Goal: Task Accomplishment & Management: Use online tool/utility

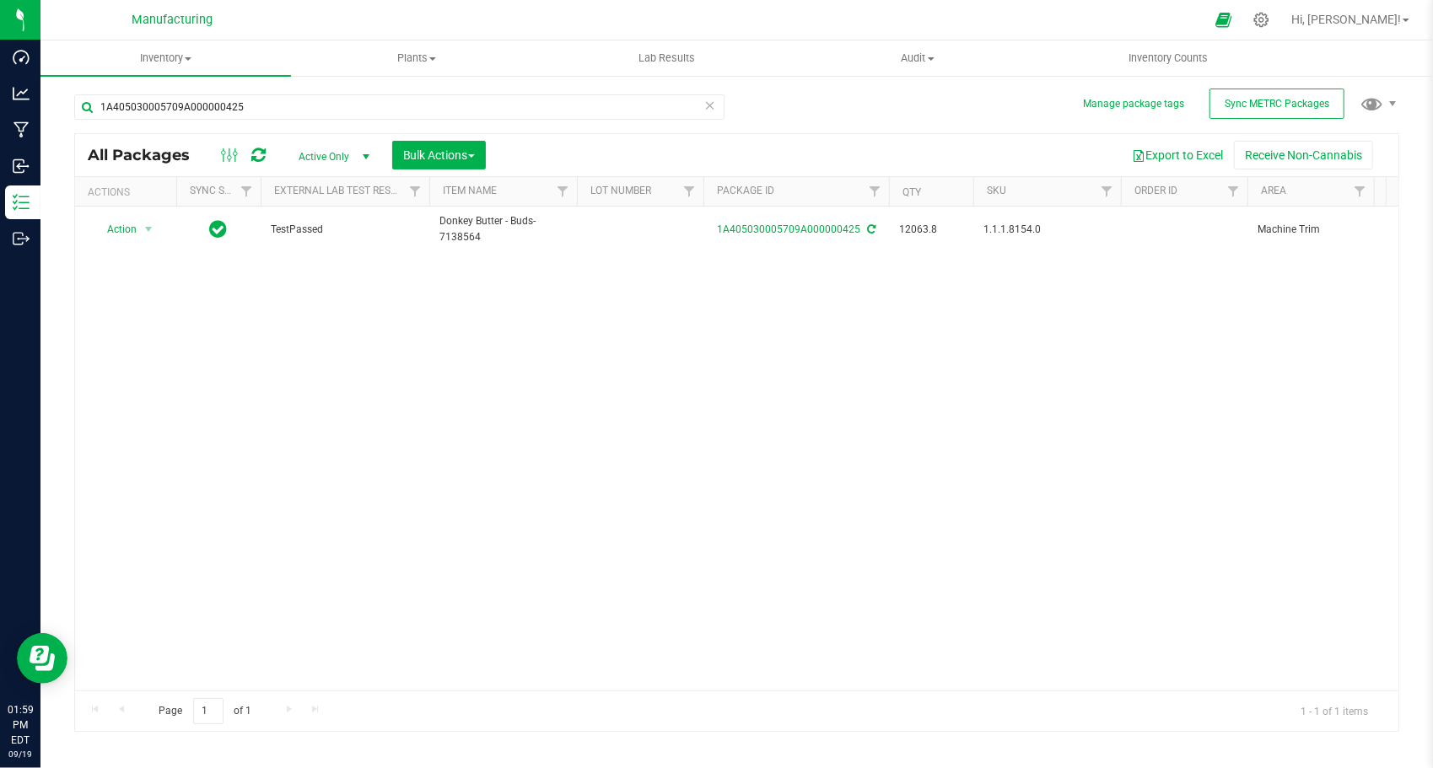
click at [534, 552] on div "Action Action Adjust qty Create package Edit attributes Global inventory Locate…" at bounding box center [736, 449] width 1323 height 484
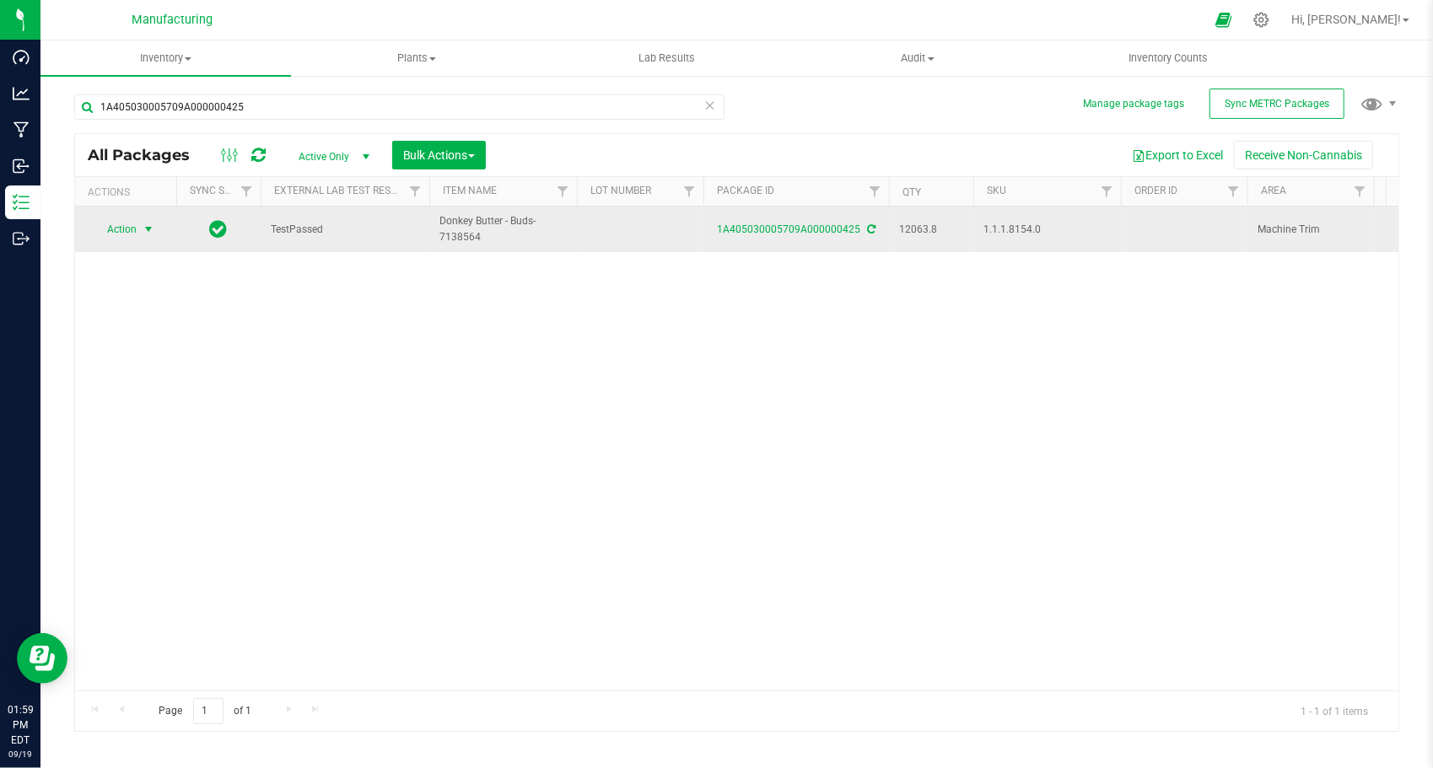
click at [149, 233] on span "select" at bounding box center [148, 229] width 13 height 13
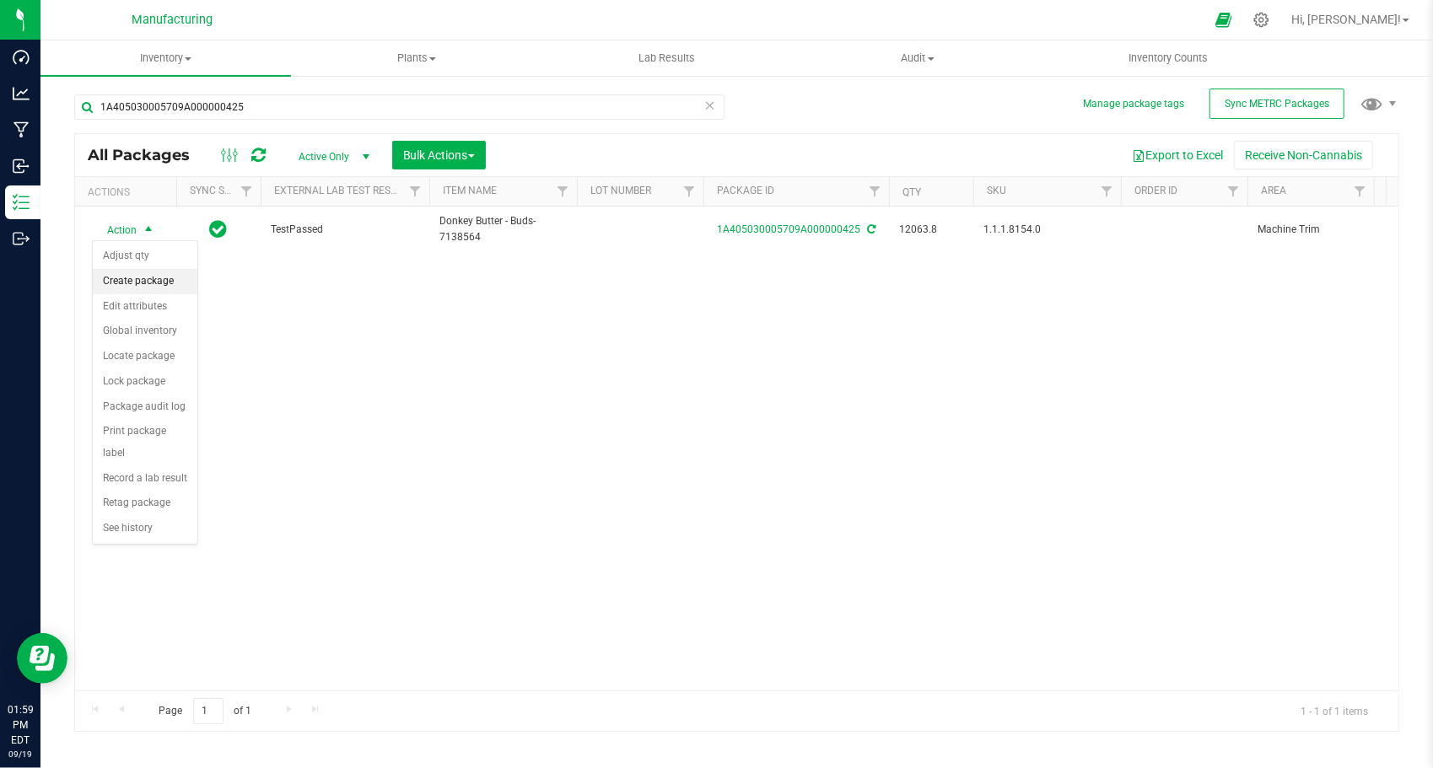
click at [157, 276] on li "Create package" at bounding box center [145, 281] width 105 height 25
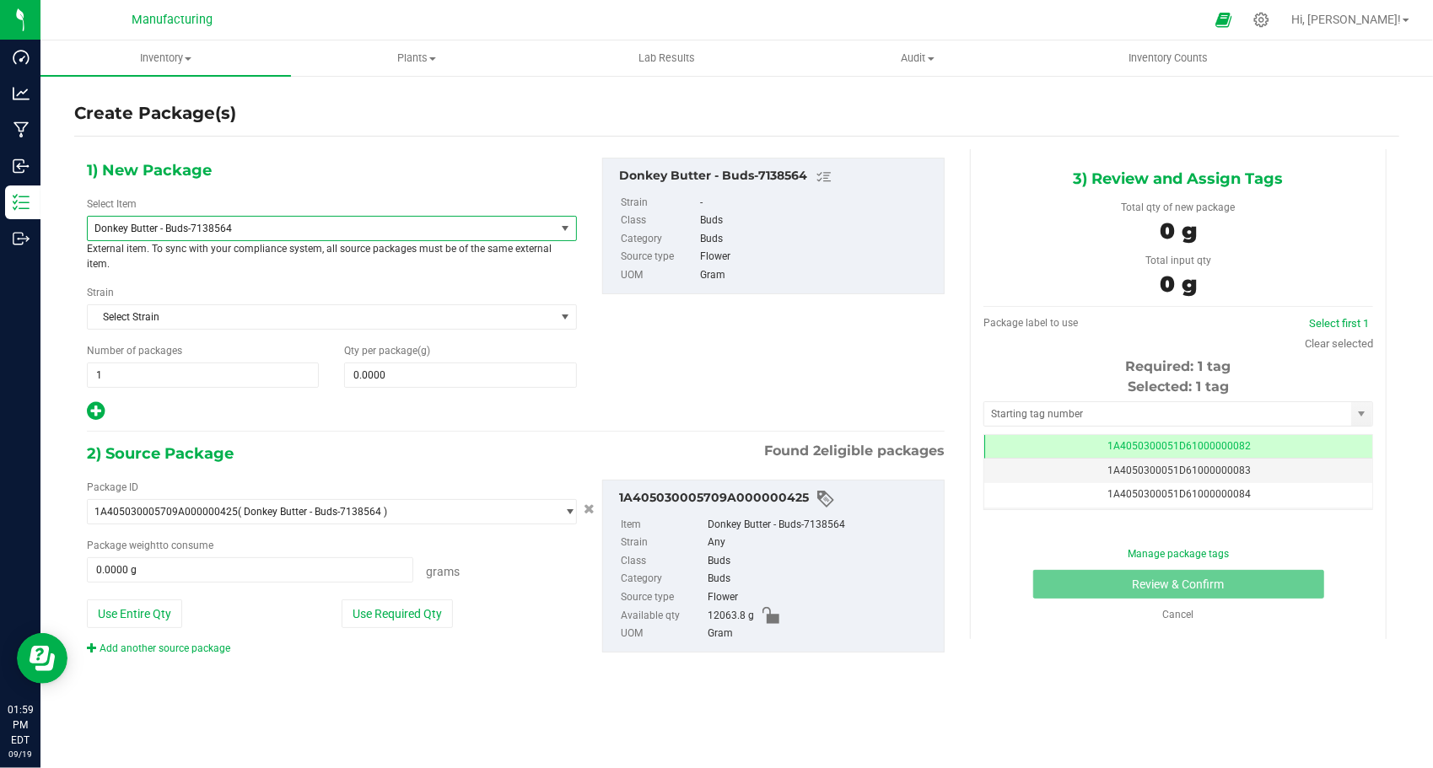
click at [261, 218] on span "Donkey Butter - Buds-7138564" at bounding box center [321, 229] width 467 height 24
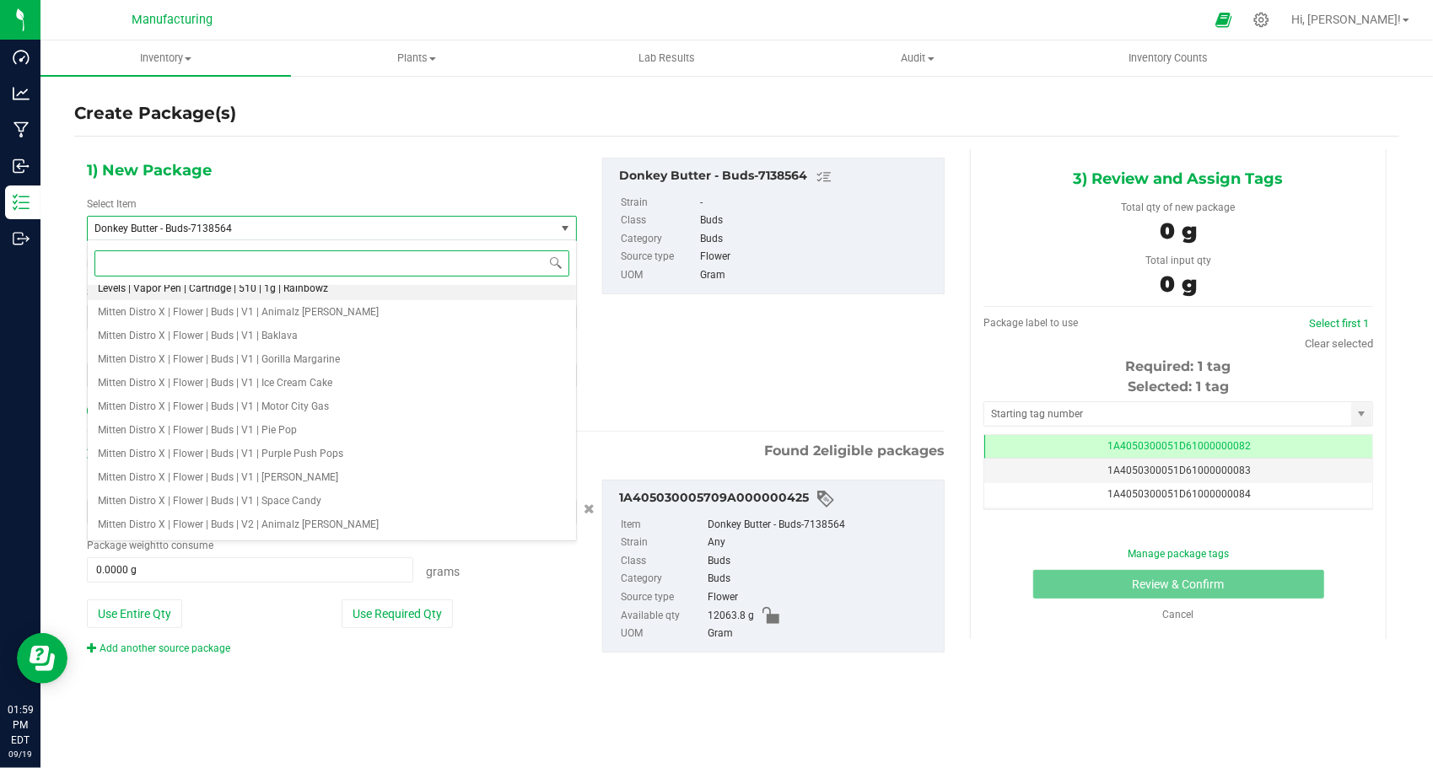
scroll to position [506, 0]
click at [283, 353] on span "Mitten Distro X | Flower | Buds | V1 | Gorilla Margarine" at bounding box center [219, 358] width 242 height 12
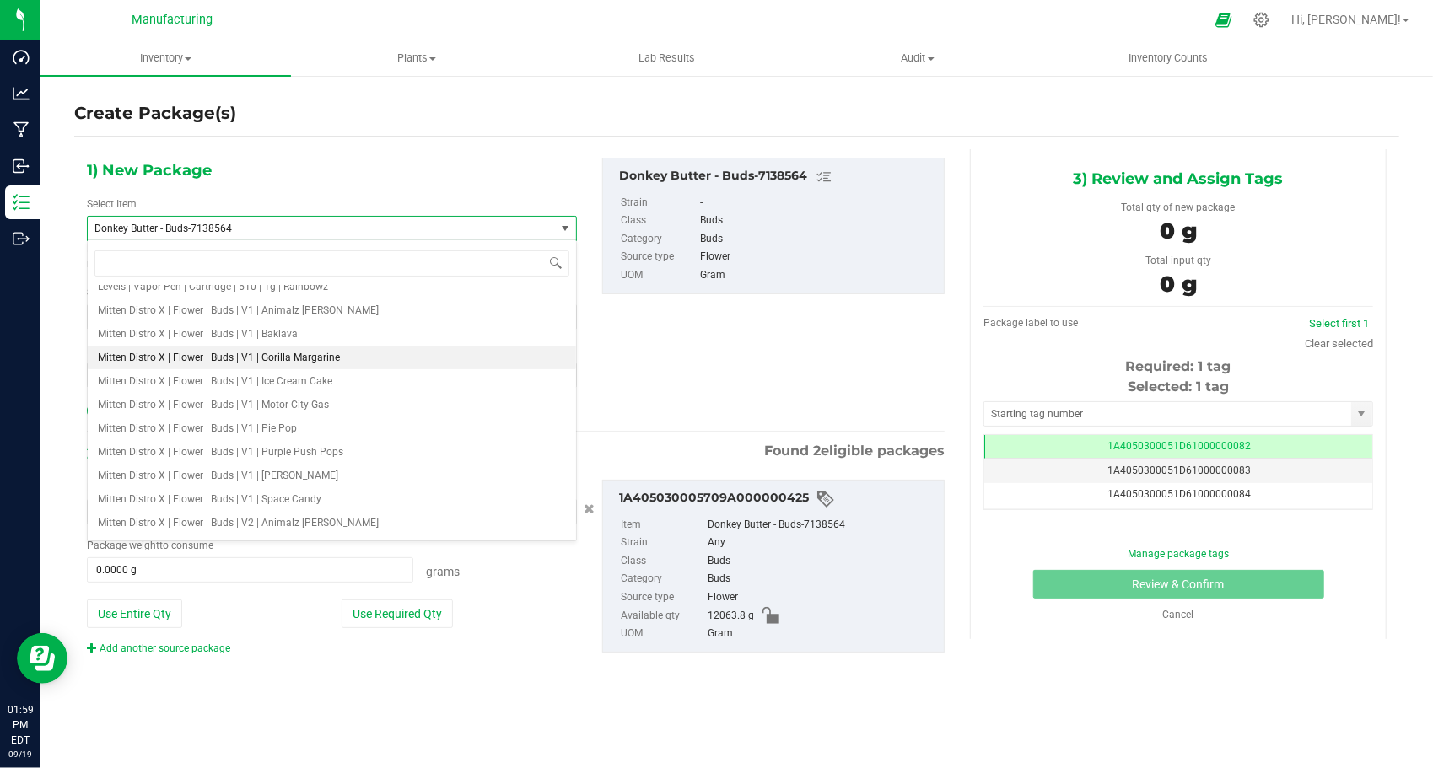
type input "0.0000"
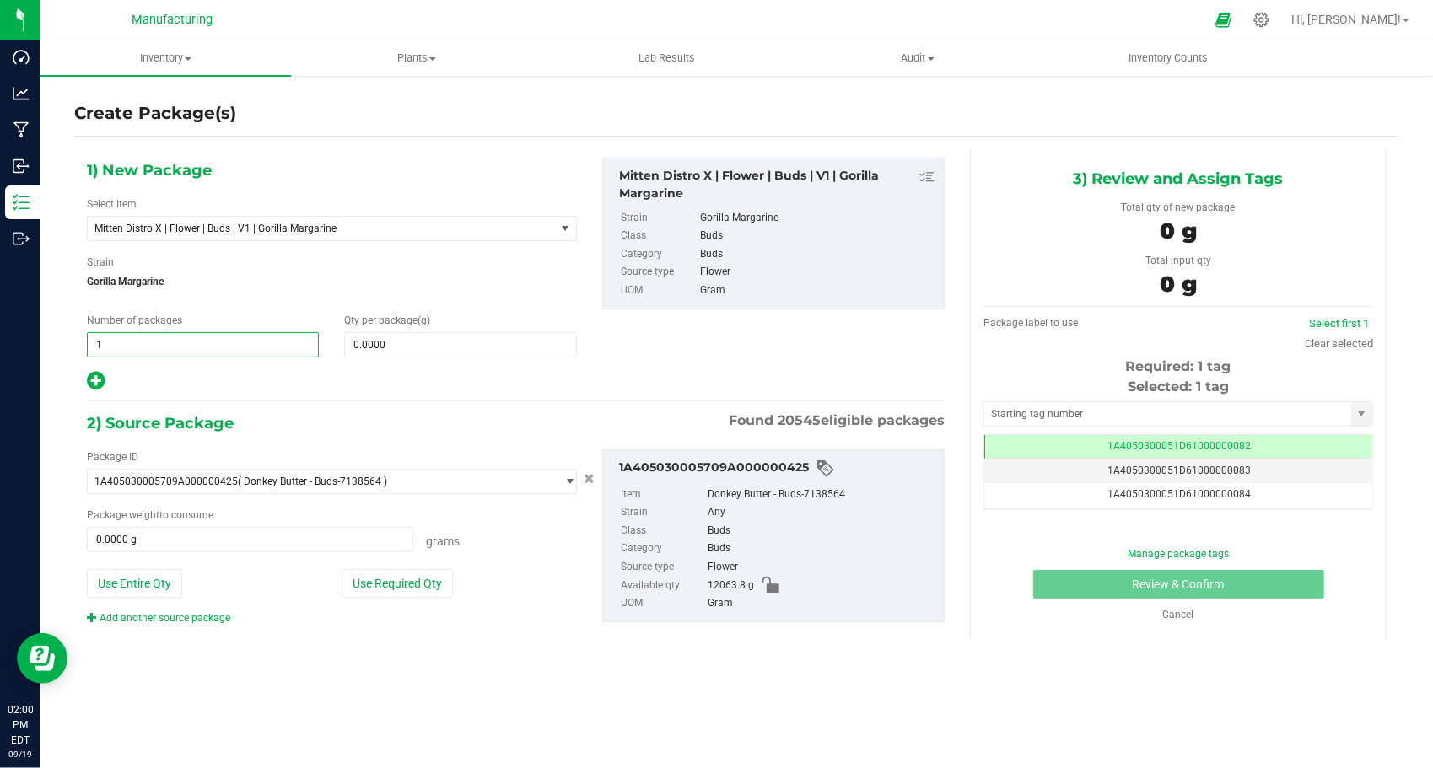
click at [152, 348] on span "1 1" at bounding box center [203, 344] width 232 height 25
click at [152, 348] on input "1" at bounding box center [203, 345] width 230 height 24
type input "23"
click at [400, 342] on span at bounding box center [460, 344] width 232 height 25
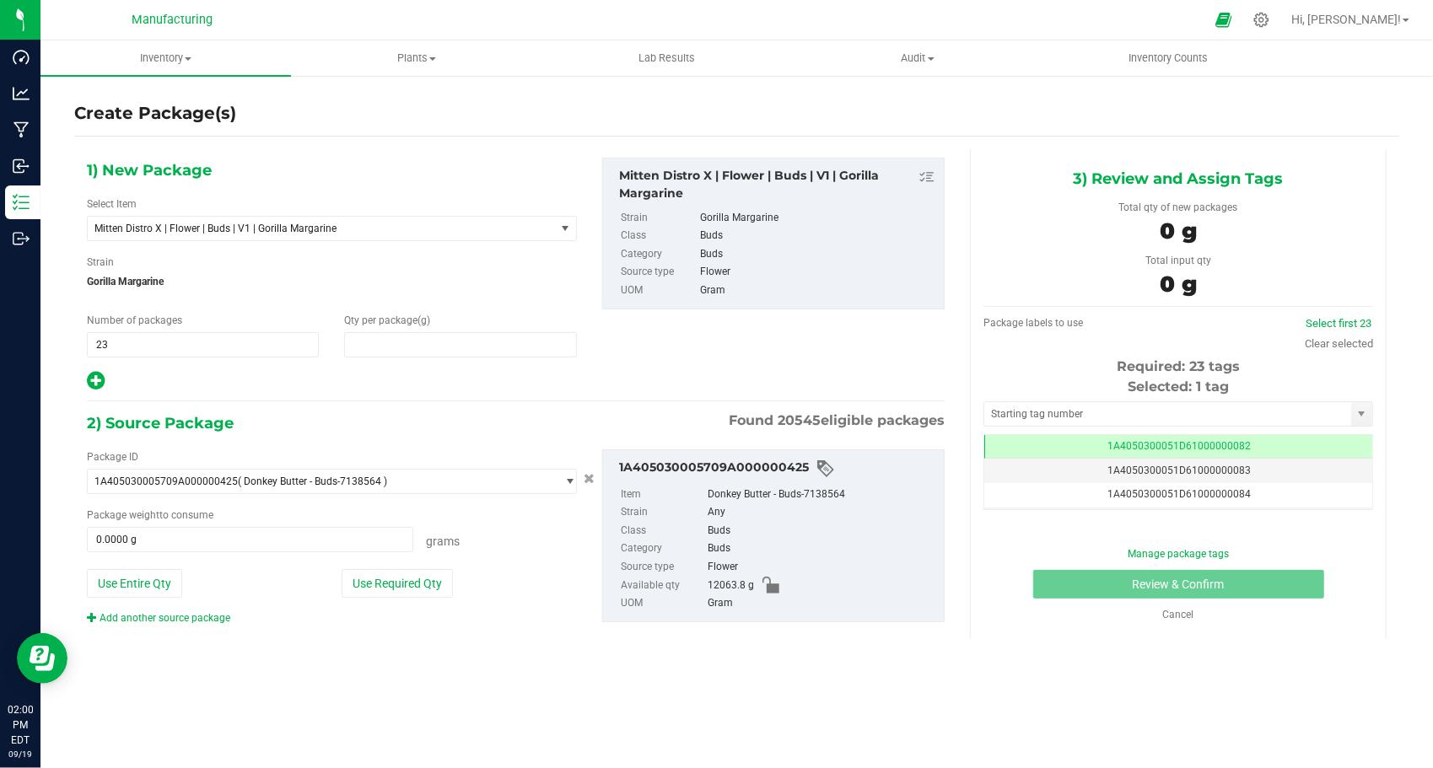
type input "0.0000"
click at [493, 340] on span at bounding box center [460, 344] width 232 height 25
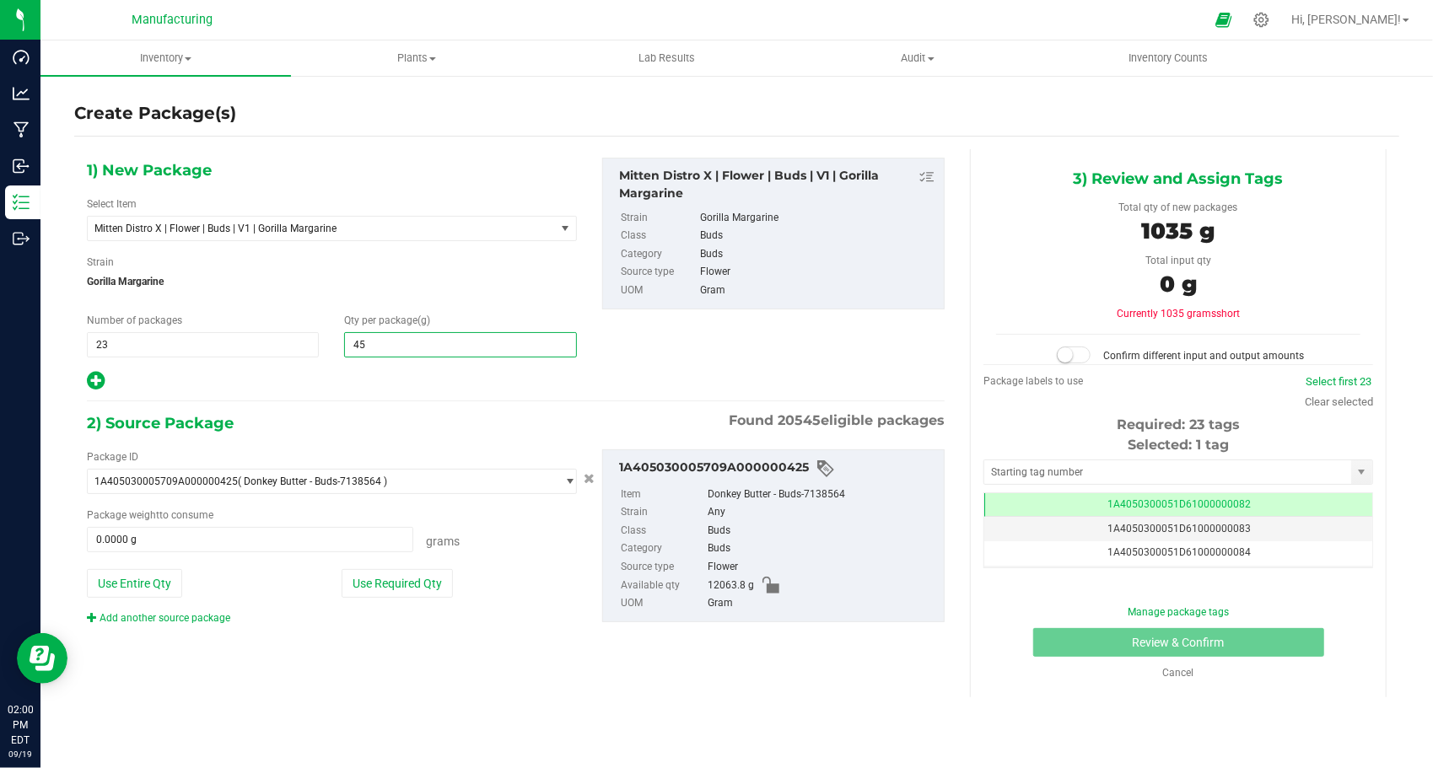
type input "453"
type input "453.0000"
click at [492, 302] on div "1) New Package Select Item Mitten Distro X | Flower | Buds | V1 | Gorilla Marga…" at bounding box center [331, 275] width 515 height 234
click at [445, 334] on span "453.0000 453" at bounding box center [460, 344] width 232 height 25
type input "453.6"
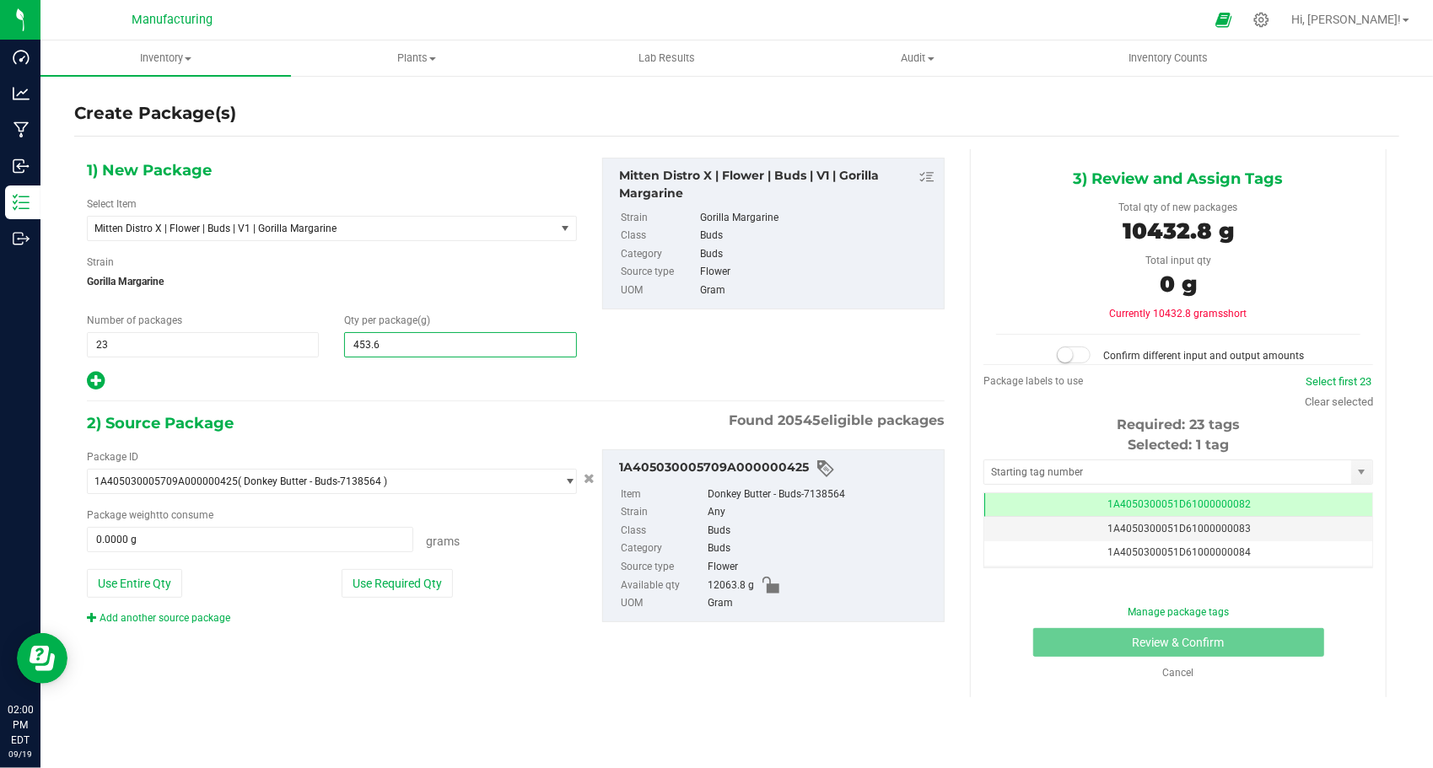
click at [336, 364] on div "1) New Package Select Item Mitten Distro X | Flower | Buds | V1 | Gorilla Marga…" at bounding box center [331, 275] width 515 height 234
click at [104, 380] on icon at bounding box center [96, 380] width 18 height 21
type input "453.6000"
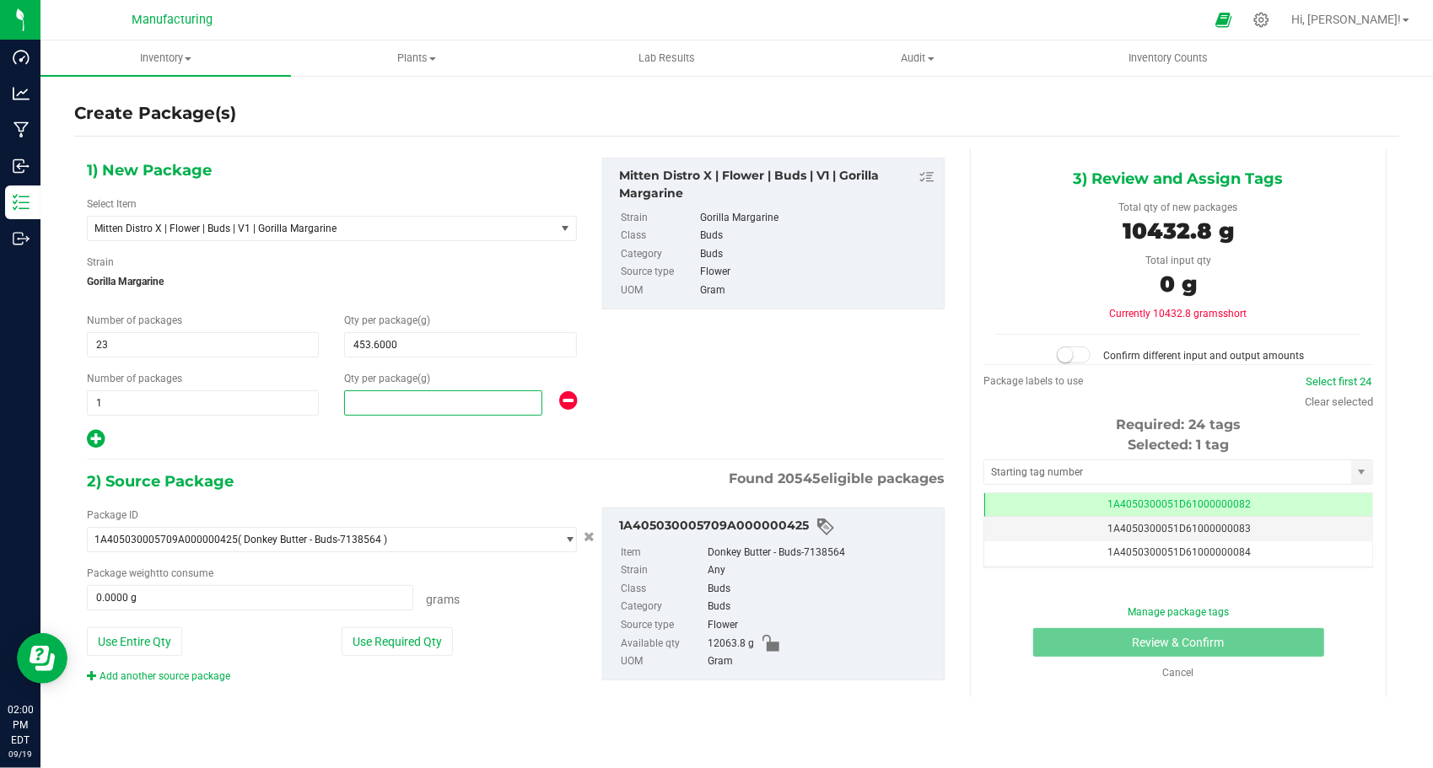
click at [405, 407] on span at bounding box center [442, 403] width 197 height 25
type input "324.6"
type input "324.6000"
click at [324, 455] on div "1) New Package Select Item Mitten Distro X | Flower | Buds | V1 | Gorilla Marga…" at bounding box center [515, 434] width 883 height 570
click at [364, 629] on button "Use Required Qty" at bounding box center [397, 642] width 111 height 29
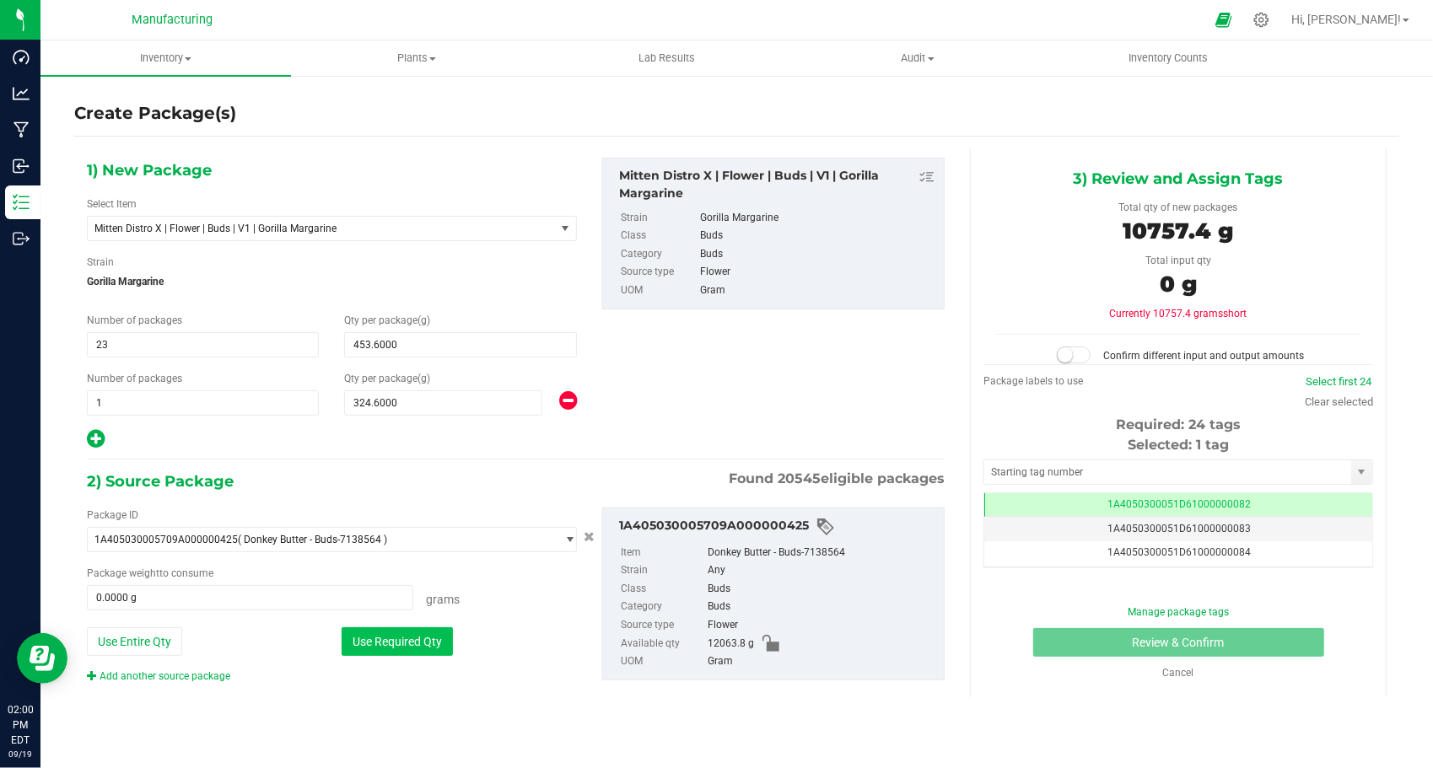
type input "10757.4000 g"
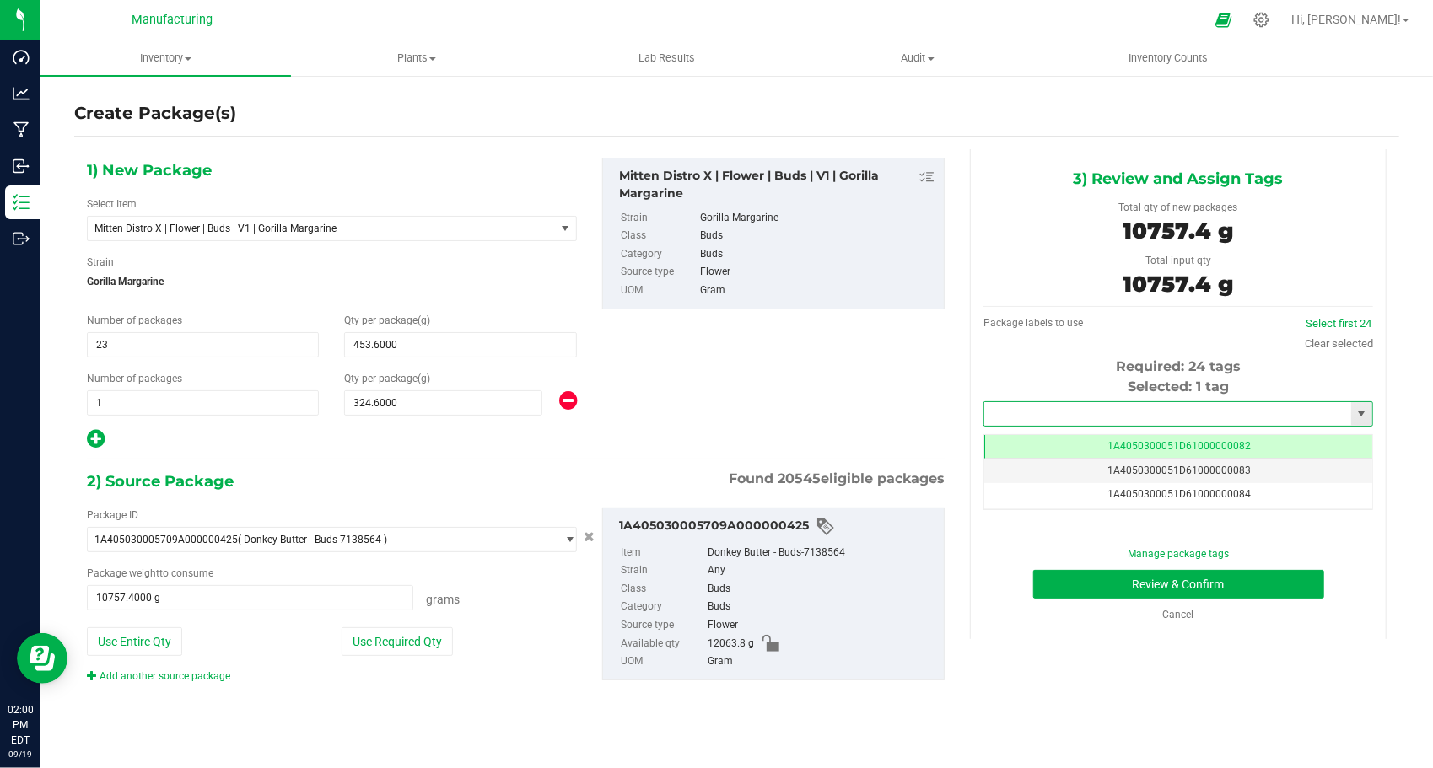
click at [1000, 404] on input "text" at bounding box center [1167, 414] width 367 height 24
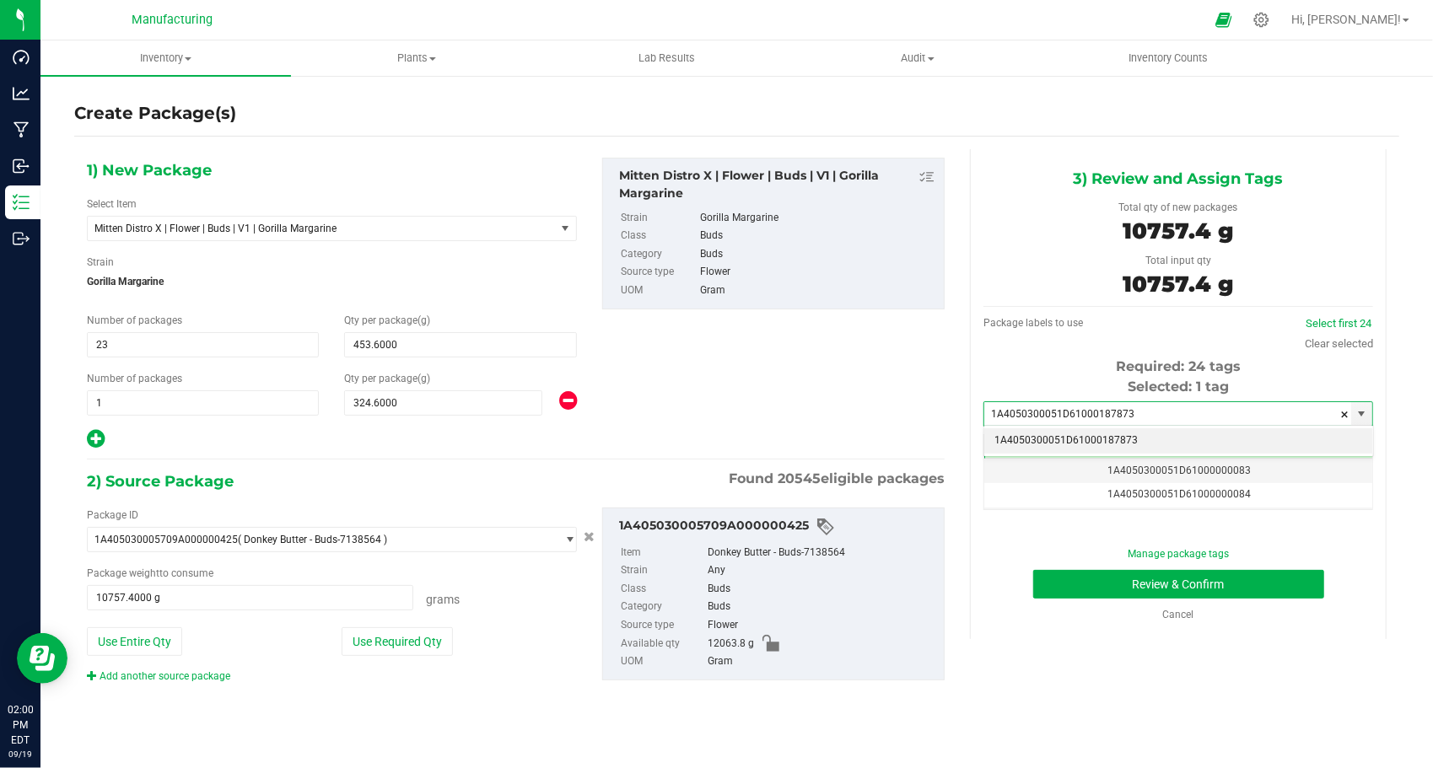
click at [1034, 436] on li "1A4050300051D61000187873" at bounding box center [1178, 440] width 388 height 25
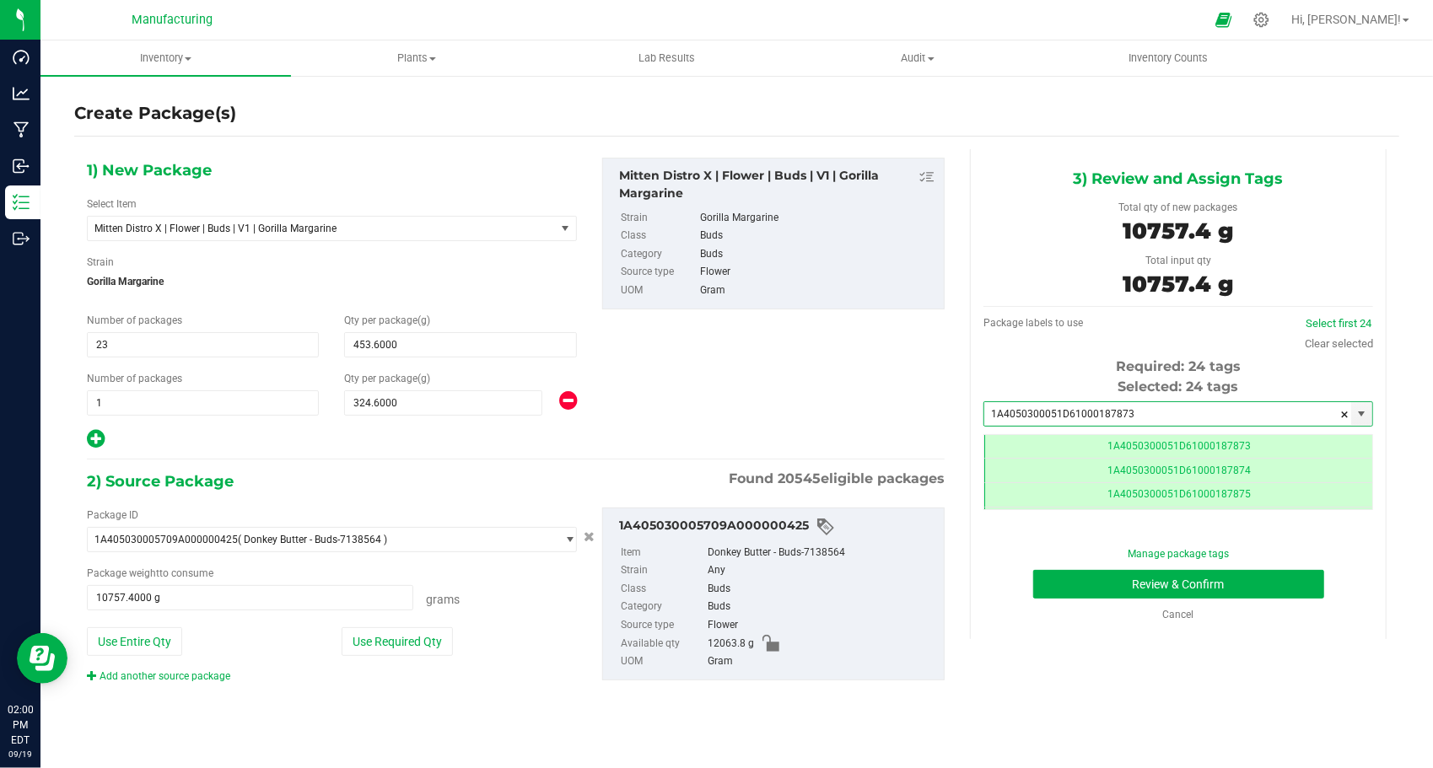
scroll to position [0, 0]
type input "1A4050300051D61000187873"
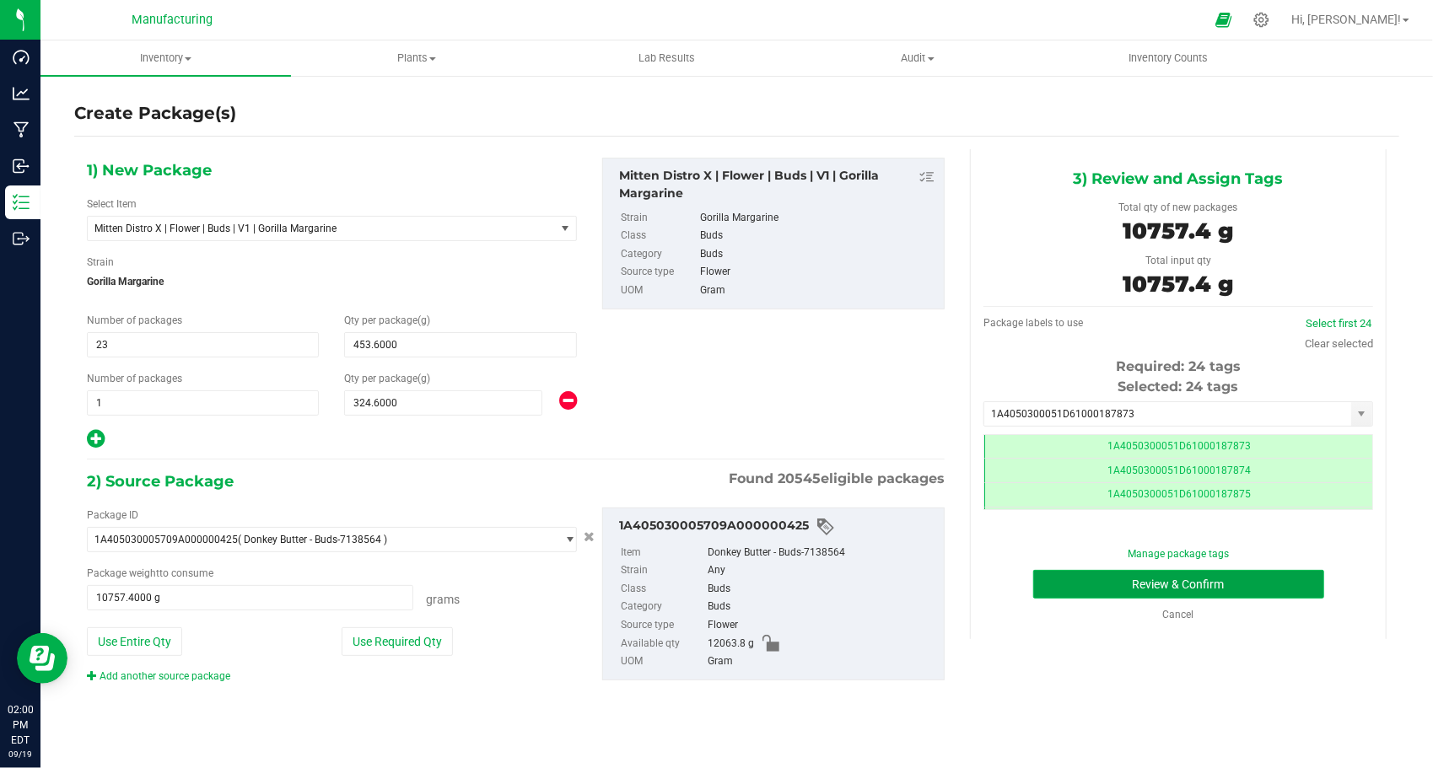
click at [1049, 581] on button "Review & Confirm" at bounding box center [1178, 584] width 291 height 29
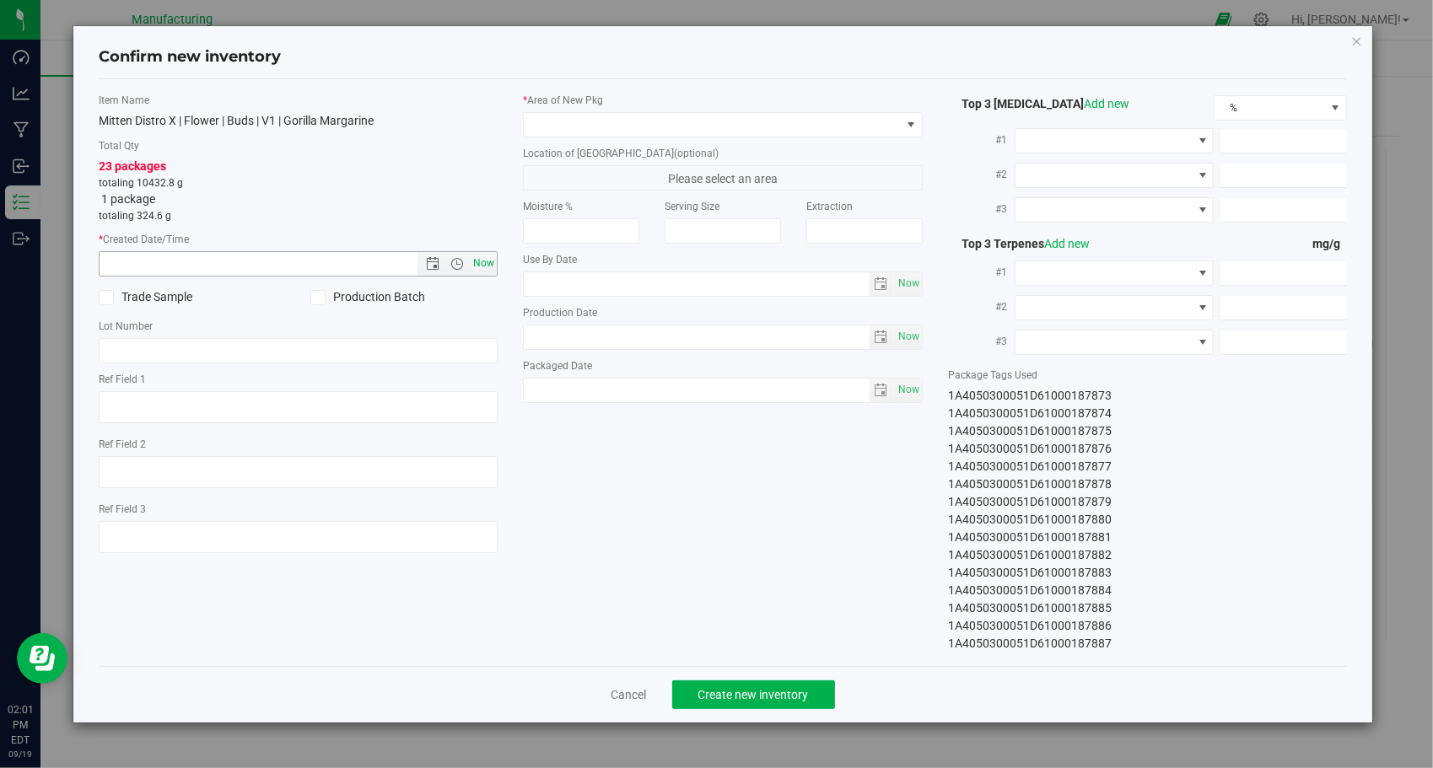
click at [487, 269] on span "Now" at bounding box center [484, 263] width 29 height 24
type input "[DATE] 2:01 PM"
click at [725, 118] on span at bounding box center [712, 125] width 377 height 24
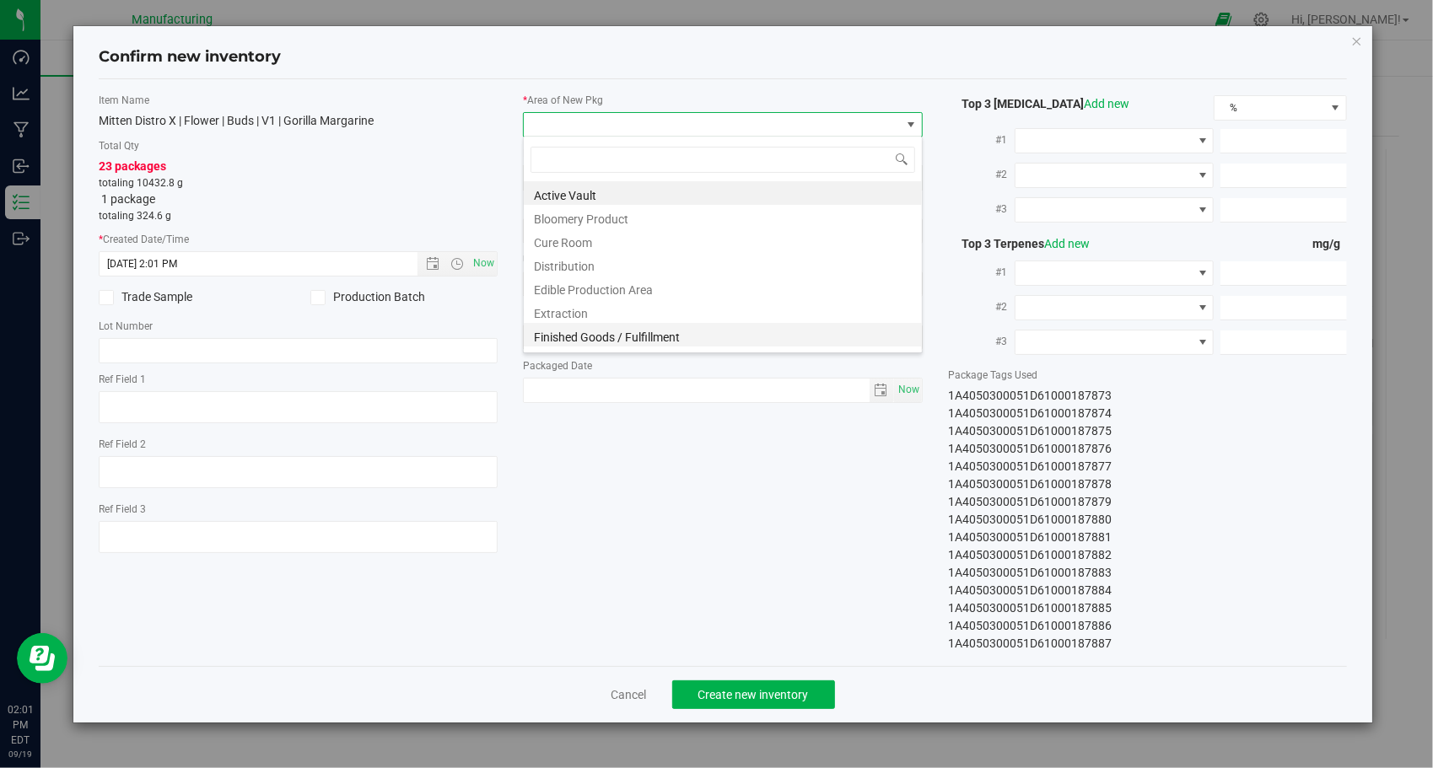
click at [666, 327] on li "Finished Goods / Fulfillment" at bounding box center [723, 335] width 398 height 24
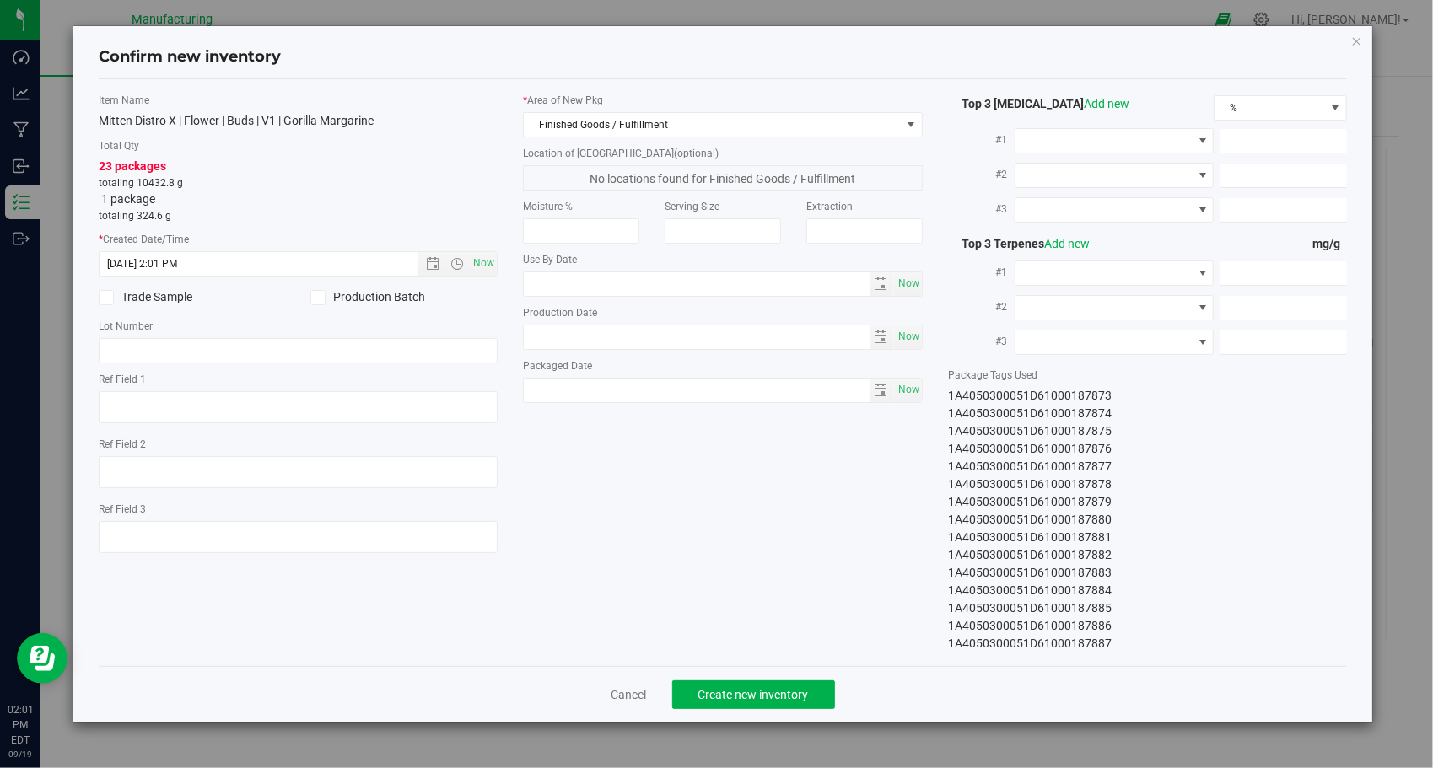
drag, startPoint x: 705, startPoint y: 576, endPoint x: 857, endPoint y: 553, distance: 153.5
click at [707, 574] on div "Item Name Mitten Distro X | Flower | Buds | V1 | Gorilla Margarine Total Qty 23…" at bounding box center [723, 373] width 1275 height 560
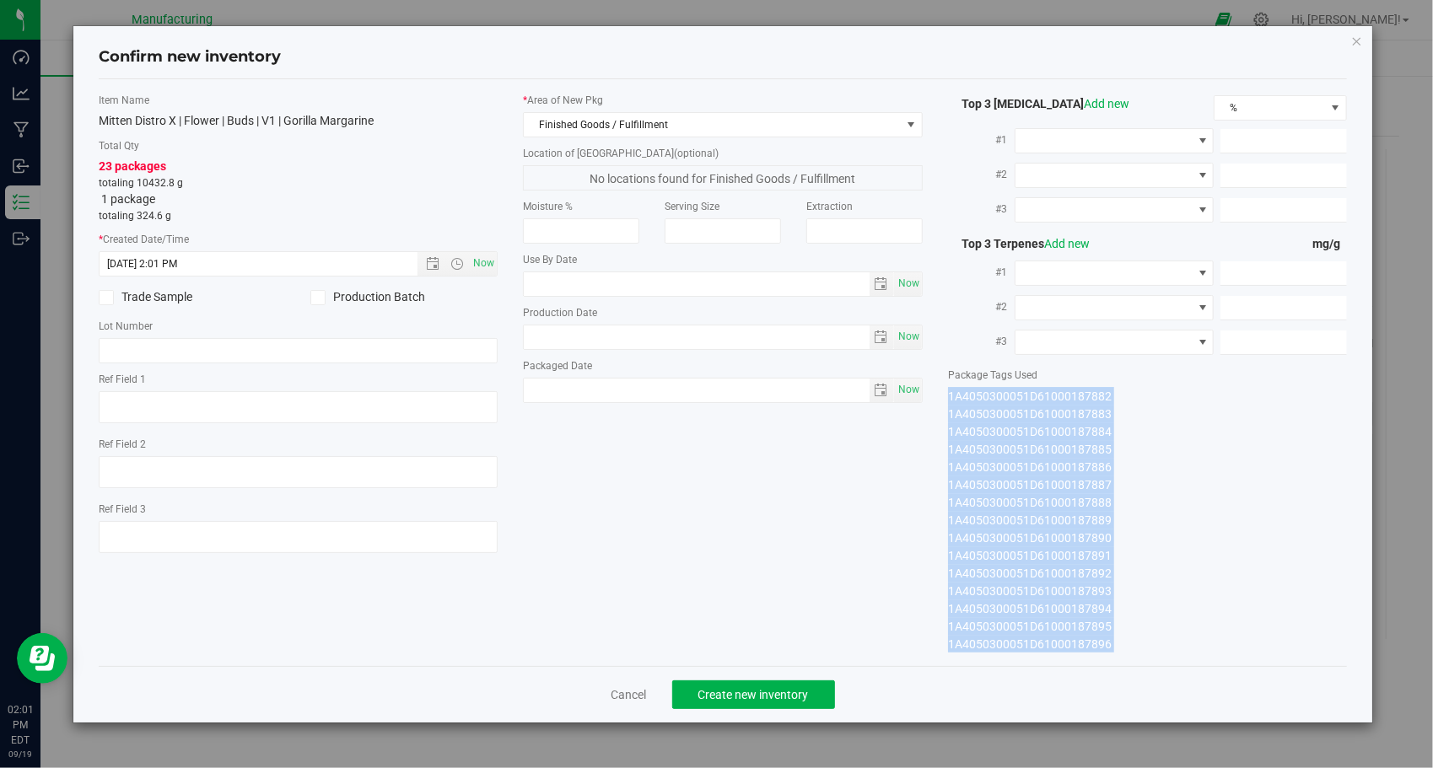
drag, startPoint x: 948, startPoint y: 398, endPoint x: 1068, endPoint y: 666, distance: 293.8
click at [1068, 666] on div "Confirm new inventory Item Name Mitten Distro X | Flower | Buds | V1 | Gorilla …" at bounding box center [723, 374] width 1300 height 697
copy div "1A4050300051D61000187873 1A4050300051D61000187874 1A4050300051D61000187875 1A40…"
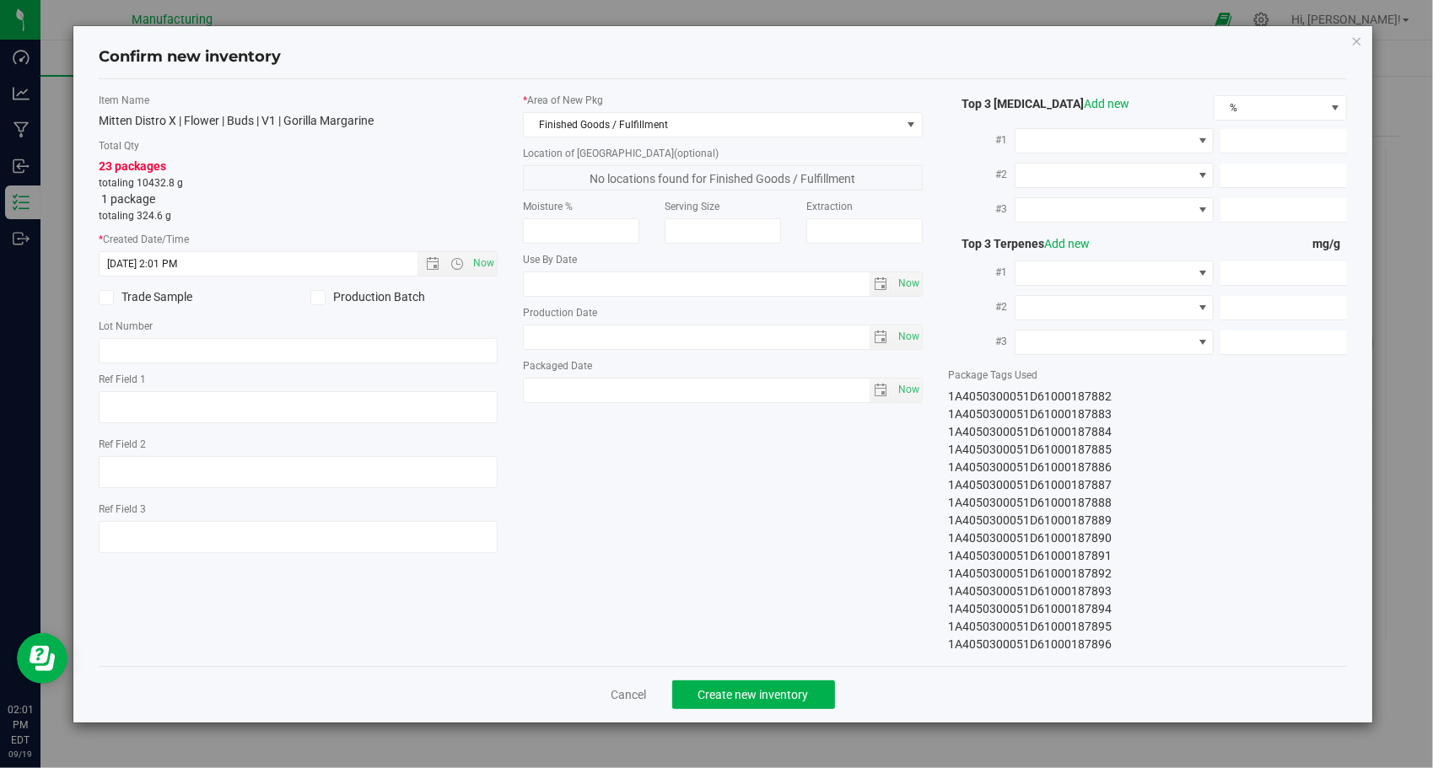
click at [795, 438] on div "Item Name Mitten Distro X | Flower | Buds | V1 | Gorilla Margarine Total Qty 23…" at bounding box center [723, 373] width 1275 height 560
click at [648, 593] on div "Item Name Mitten Distro X | Flower | Buds | V1 | Gorilla Margarine Total Qty 23…" at bounding box center [723, 373] width 1275 height 560
click at [720, 690] on span "Create new inventory" at bounding box center [753, 694] width 110 height 13
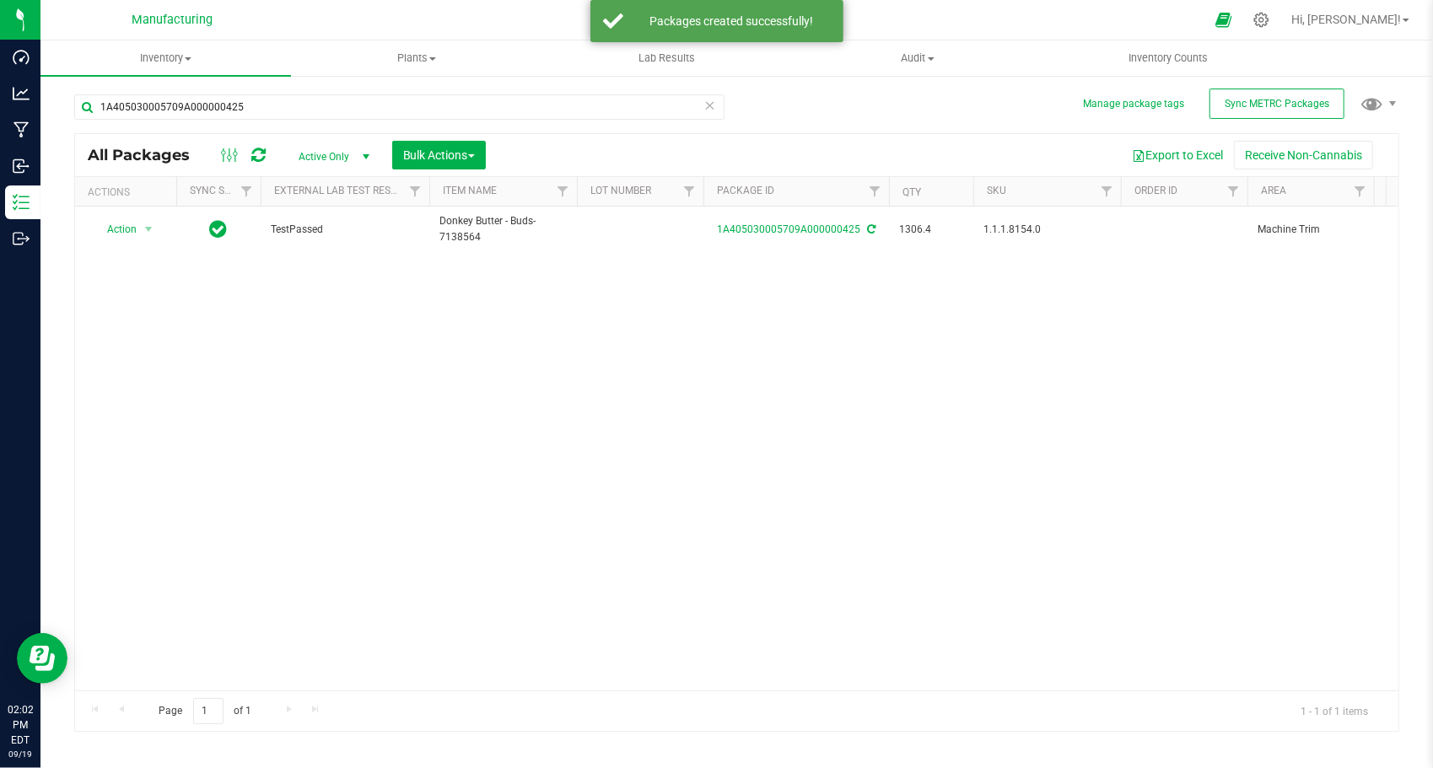
click at [709, 106] on icon at bounding box center [710, 104] width 12 height 20
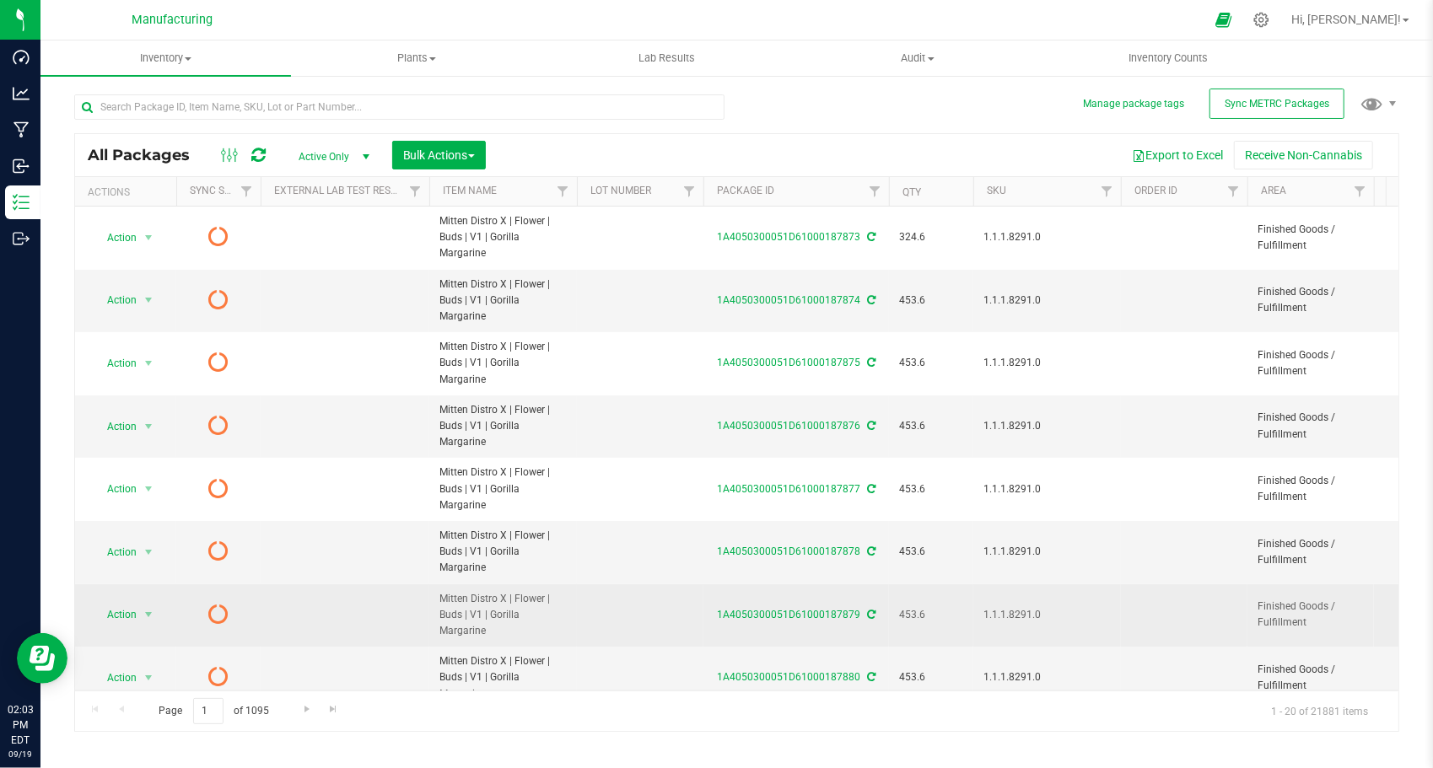
scroll to position [456, 0]
